Goal: Navigation & Orientation: Go to known website

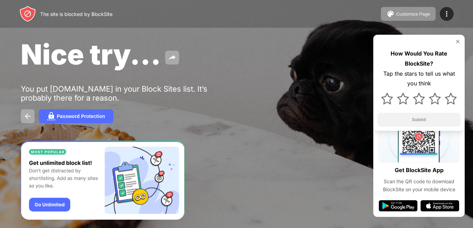
click at [459, 42] on img at bounding box center [458, 42] width 6 height 6
click at [121, 59] on span "Nice try..." at bounding box center [91, 54] width 140 height 34
click at [457, 42] on img at bounding box center [458, 42] width 6 height 6
